Goal: Task Accomplishment & Management: Complete application form

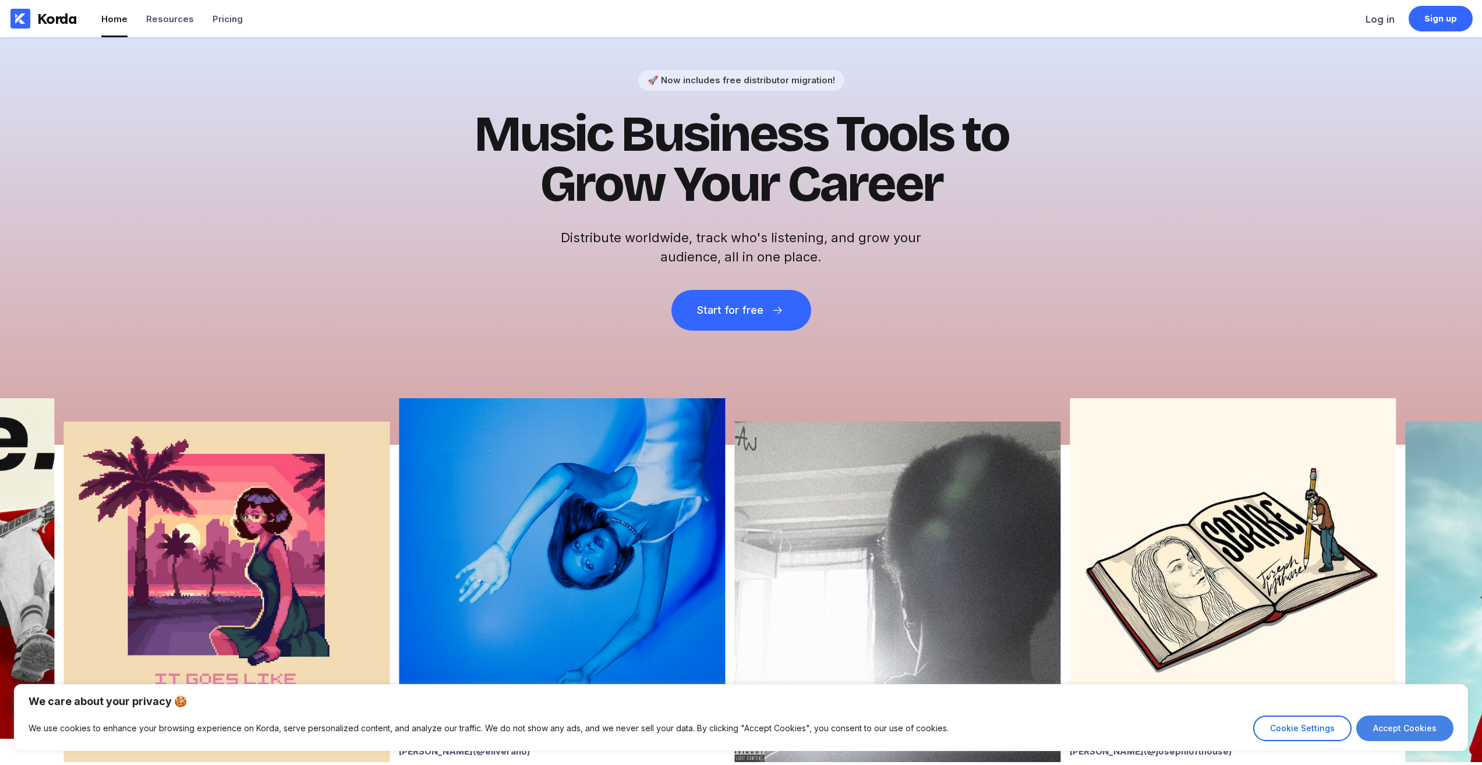
click at [1442, 724] on button "Accept Cookies" at bounding box center [1404, 728] width 97 height 26
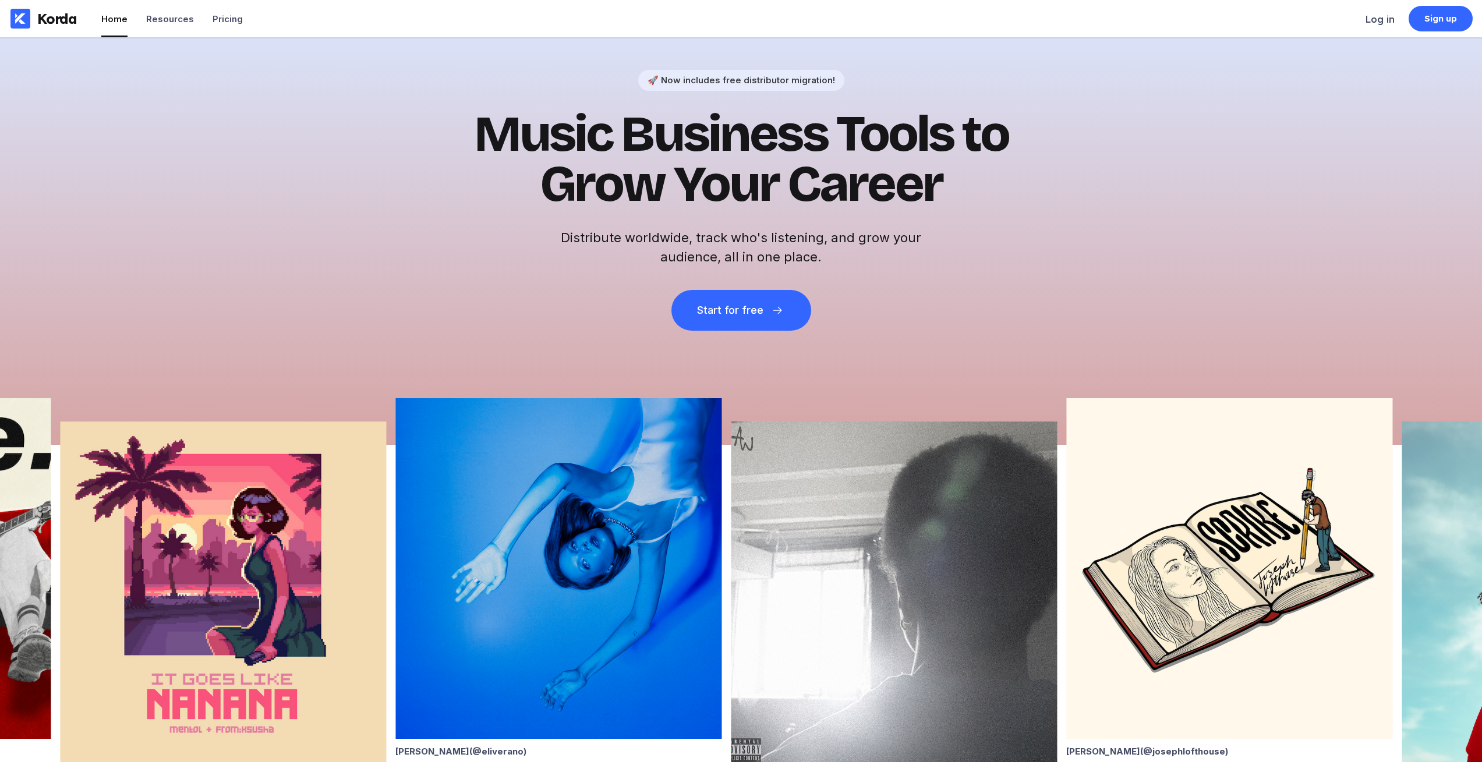
checkbox input "true"
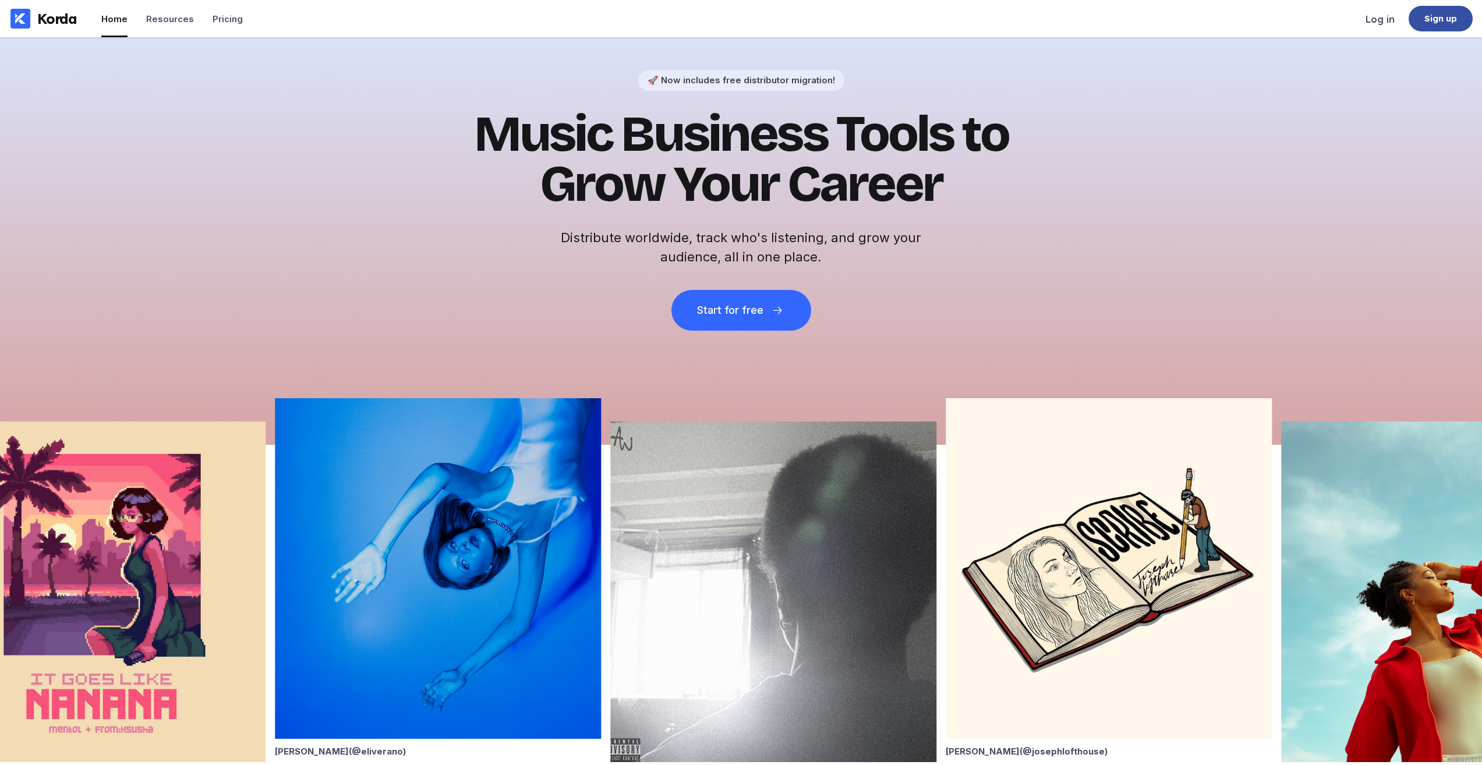
click at [1440, 22] on div "Sign up" at bounding box center [1440, 19] width 33 height 12
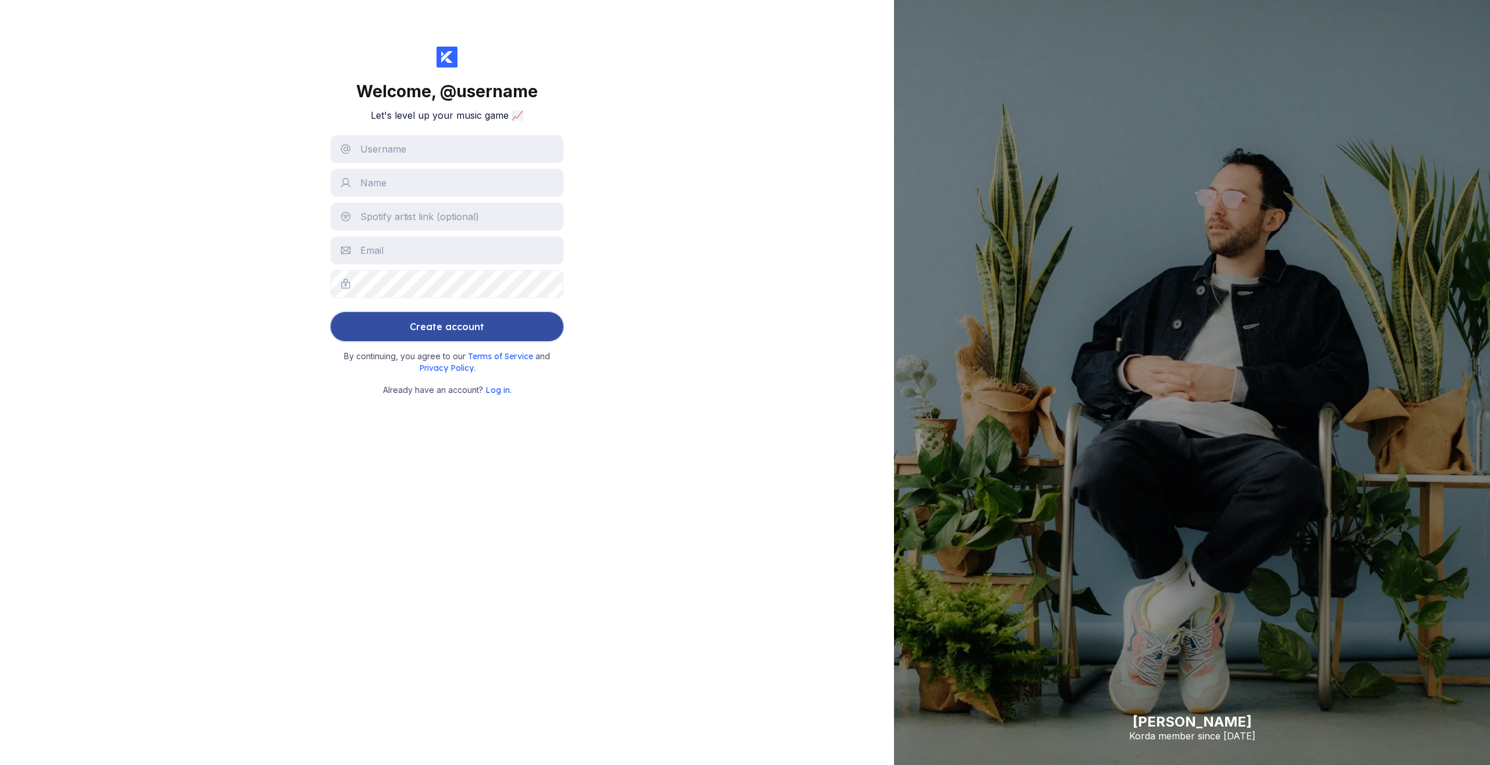
click at [524, 331] on button "Create account" at bounding box center [447, 326] width 233 height 29
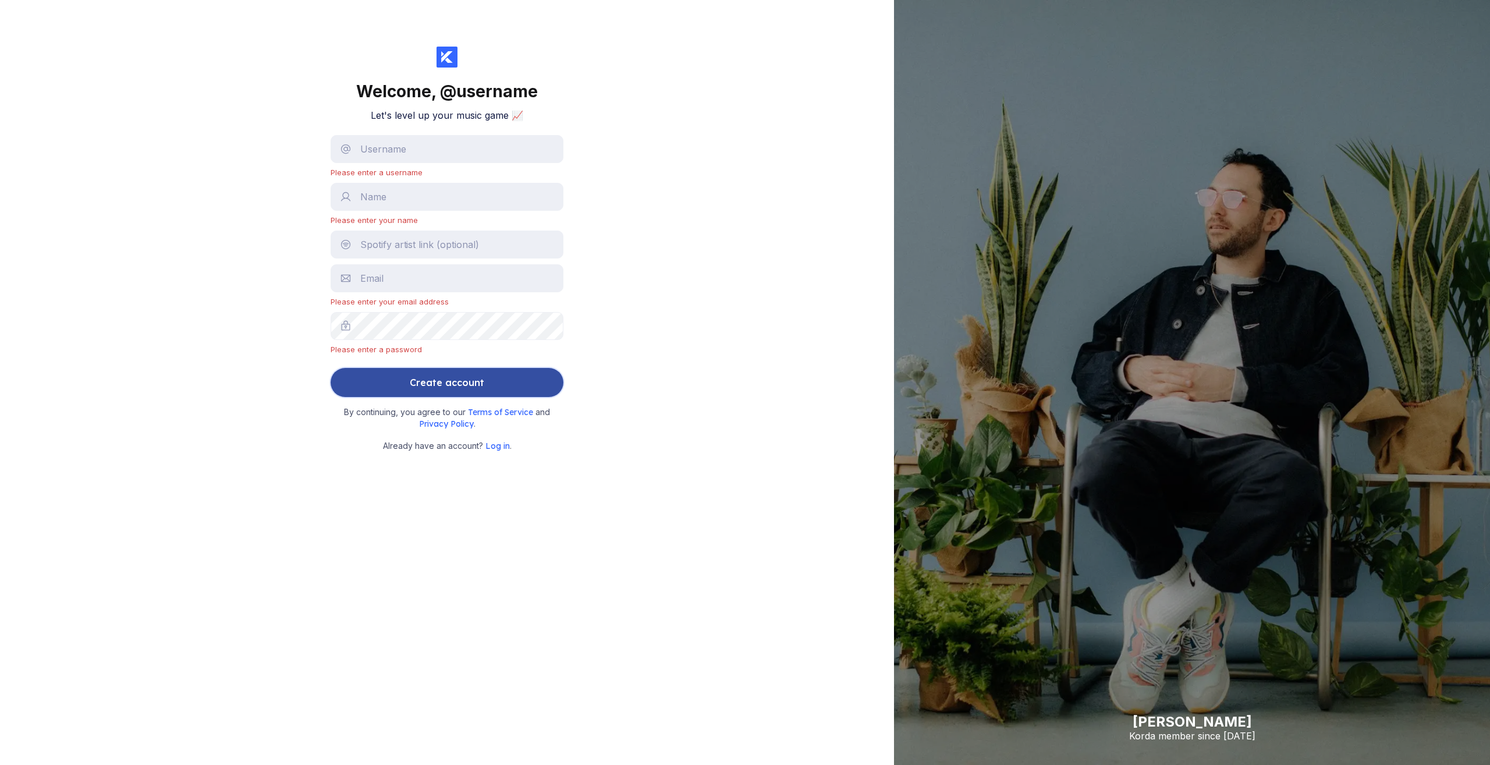
click at [377, 392] on button "Create account" at bounding box center [447, 382] width 233 height 29
click at [379, 387] on button "Create account" at bounding box center [447, 382] width 233 height 29
